Goal: Transaction & Acquisition: Purchase product/service

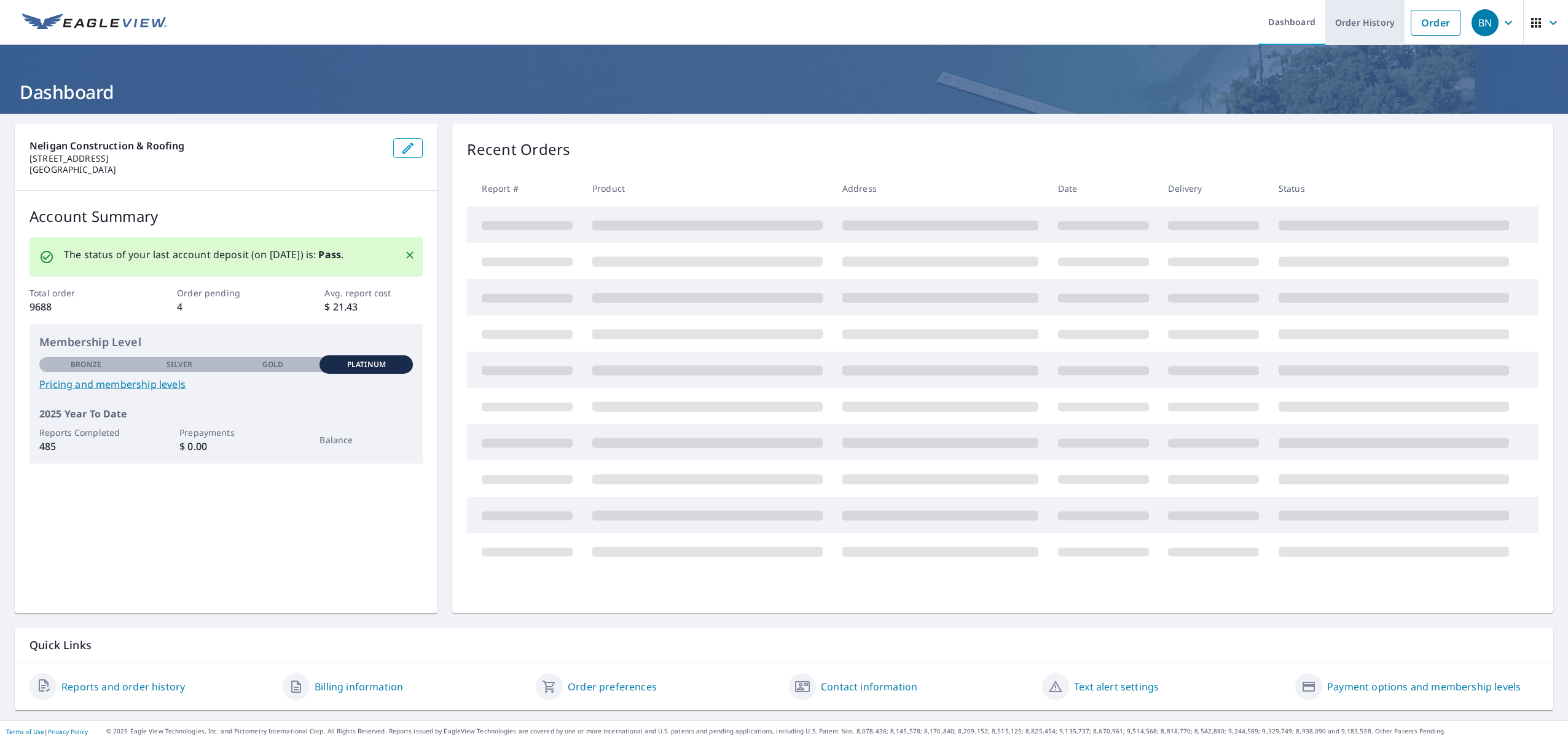
click at [1347, 32] on link "Order History" at bounding box center [1365, 22] width 80 height 45
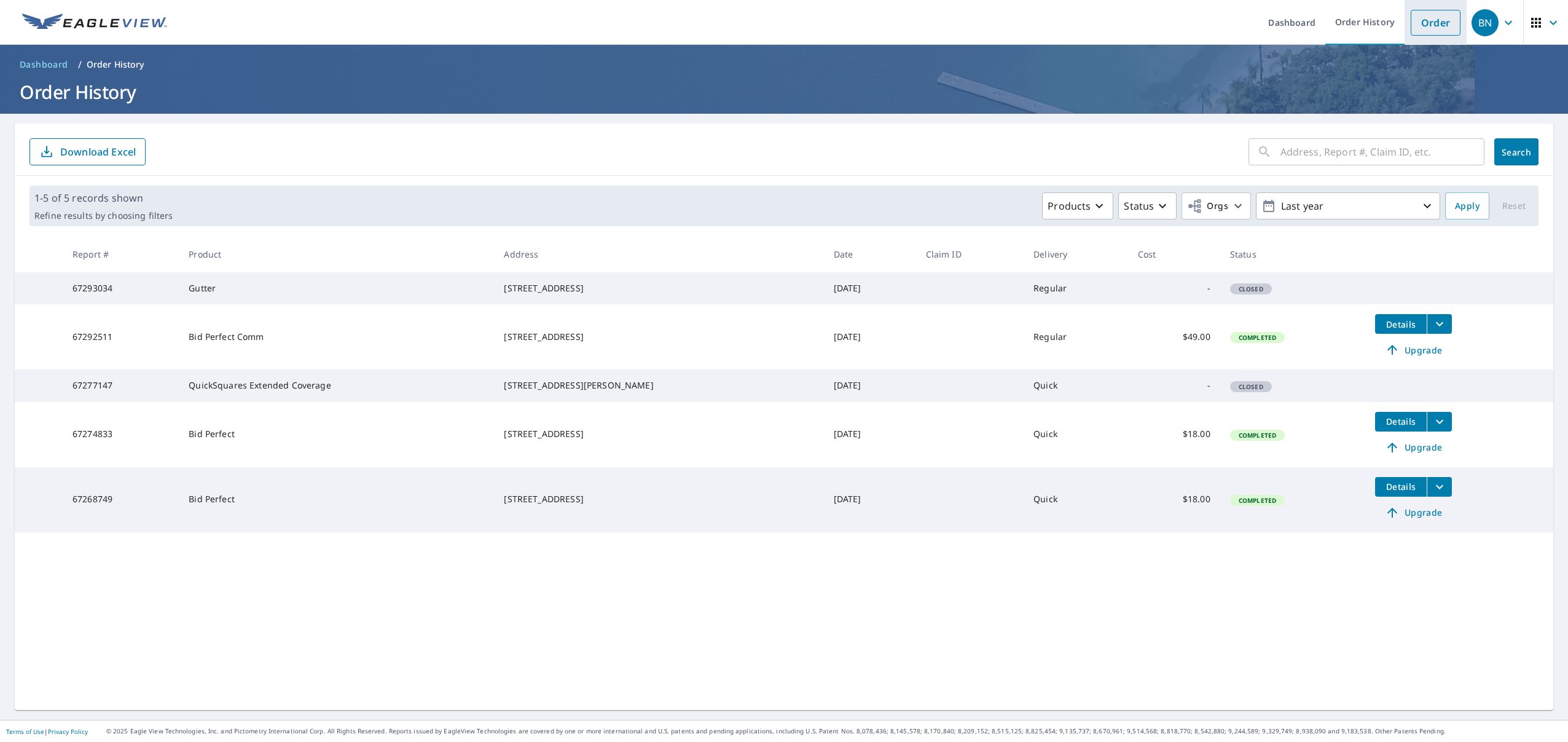
click at [1429, 24] on link "Order" at bounding box center [1436, 23] width 50 height 26
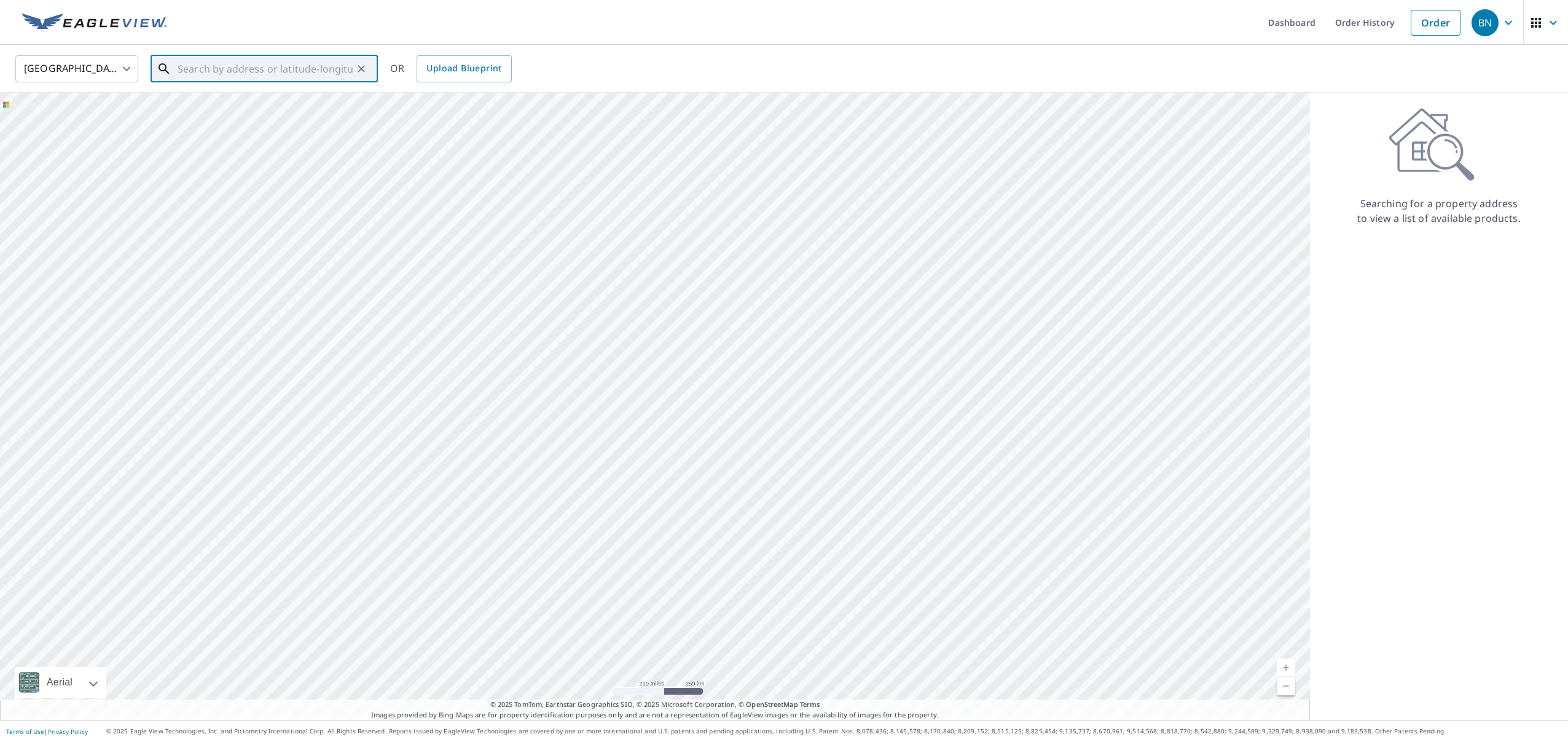
click at [321, 69] on input "text" at bounding box center [265, 69] width 175 height 35
click at [322, 120] on p "[GEOGRAPHIC_DATA]" at bounding box center [272, 118] width 193 height 12
type input "[STREET_ADDRESS][PERSON_NAME]"
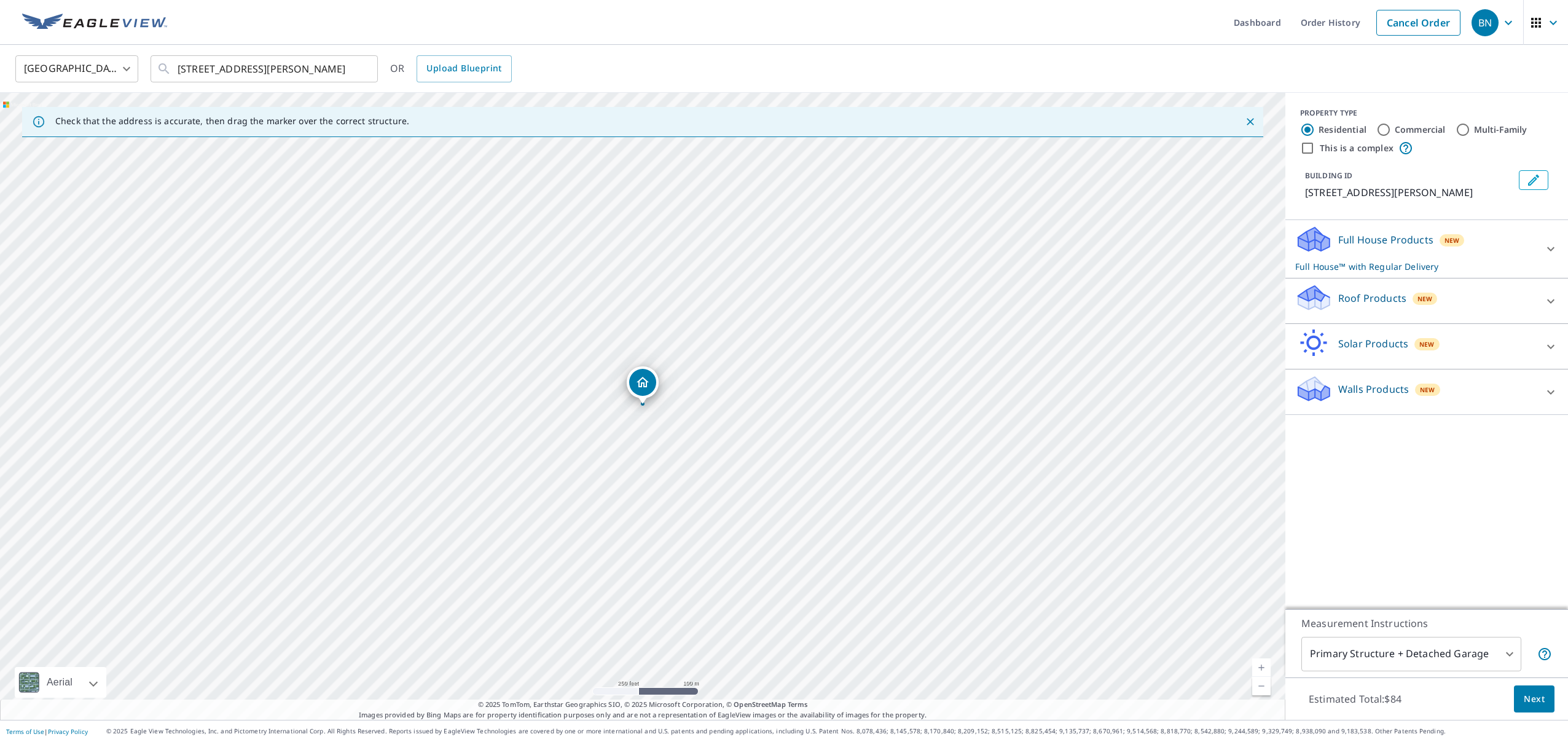
click at [1489, 304] on div "Roof Products New" at bounding box center [1416, 301] width 241 height 35
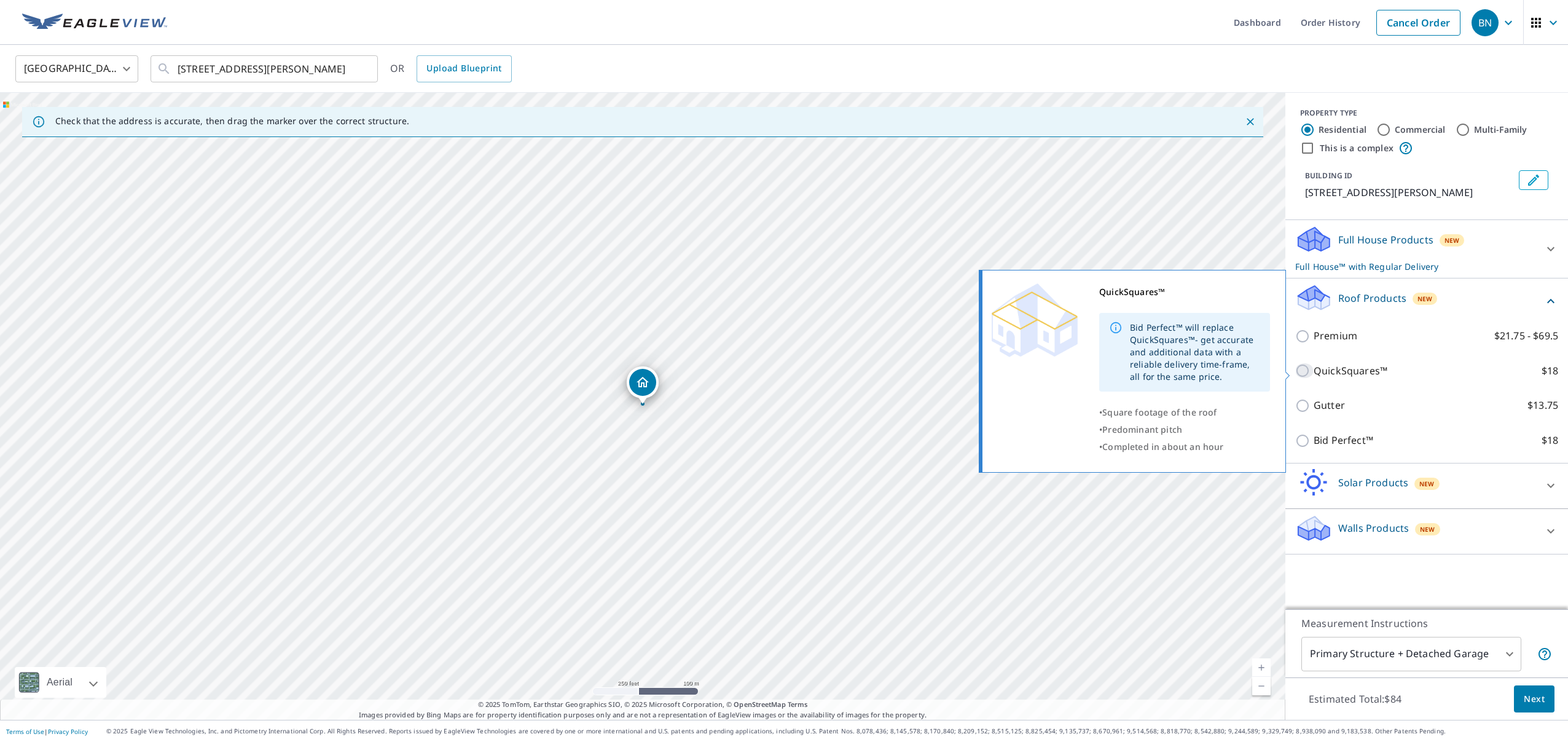
click at [1307, 371] on input "QuickSquares™ $18" at bounding box center [1304, 371] width 19 height 15
checkbox input "true"
checkbox input "false"
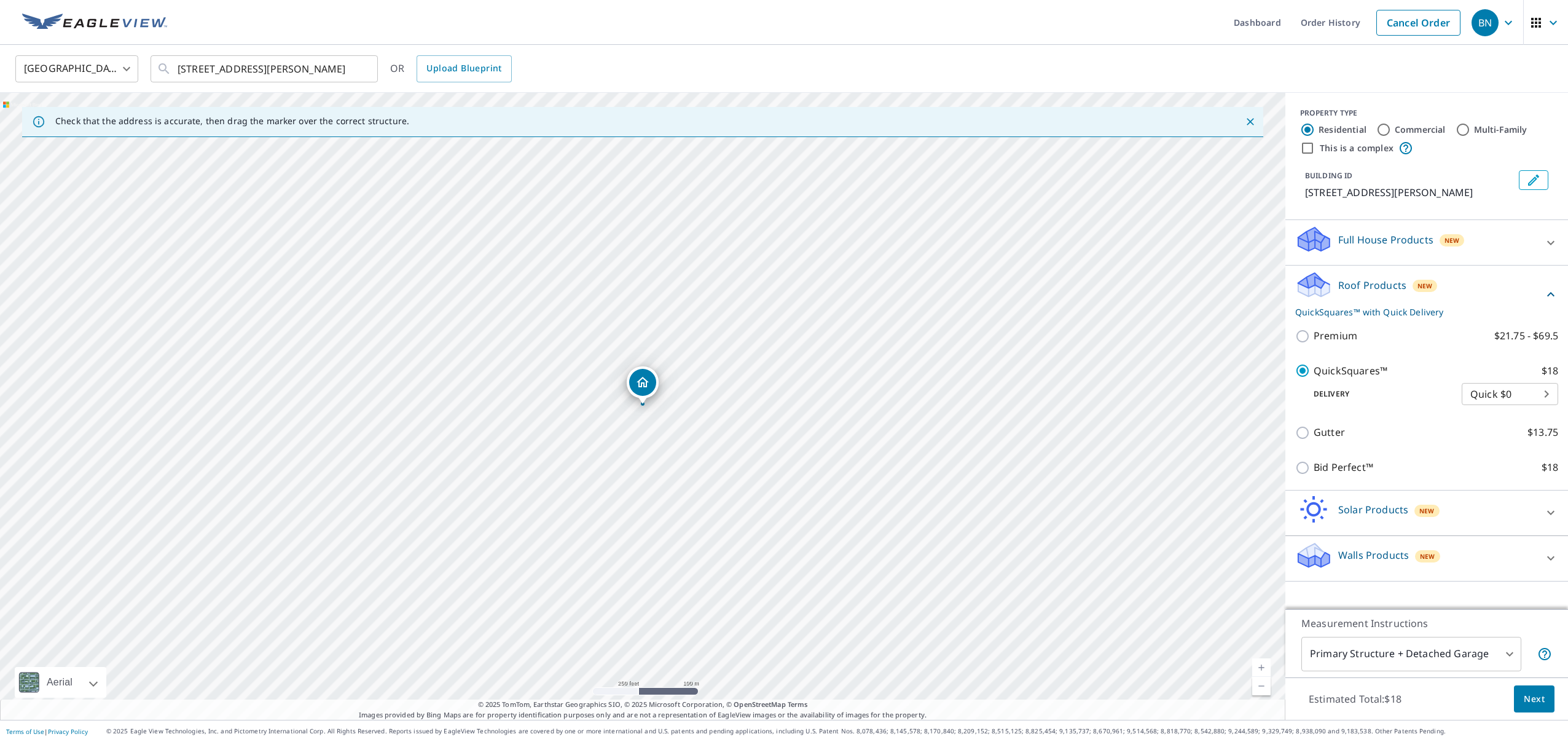
click at [1548, 694] on button "Next" at bounding box center [1534, 699] width 41 height 28
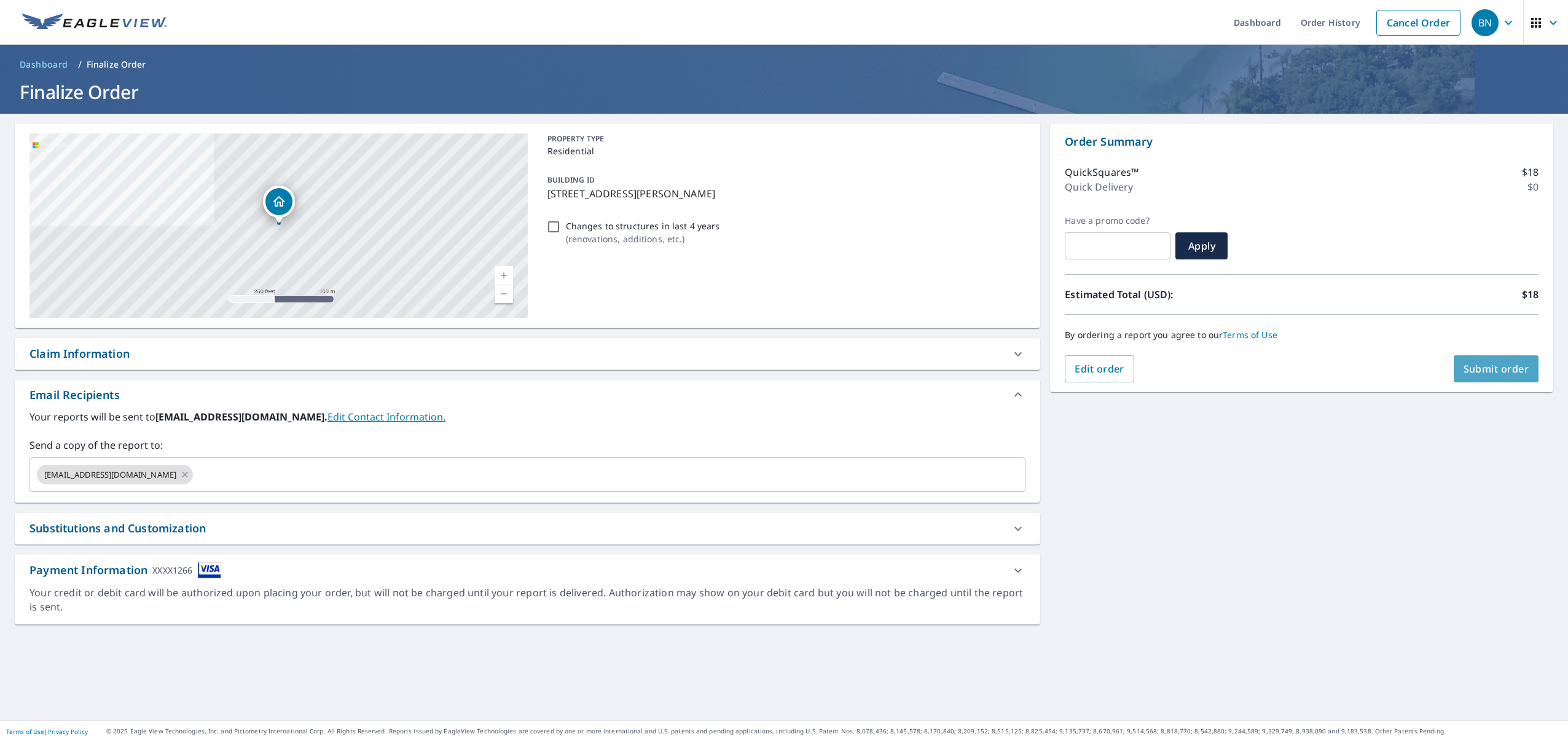
click at [1490, 368] on span "Submit order" at bounding box center [1496, 370] width 66 height 14
